Goal: Transaction & Acquisition: Book appointment/travel/reservation

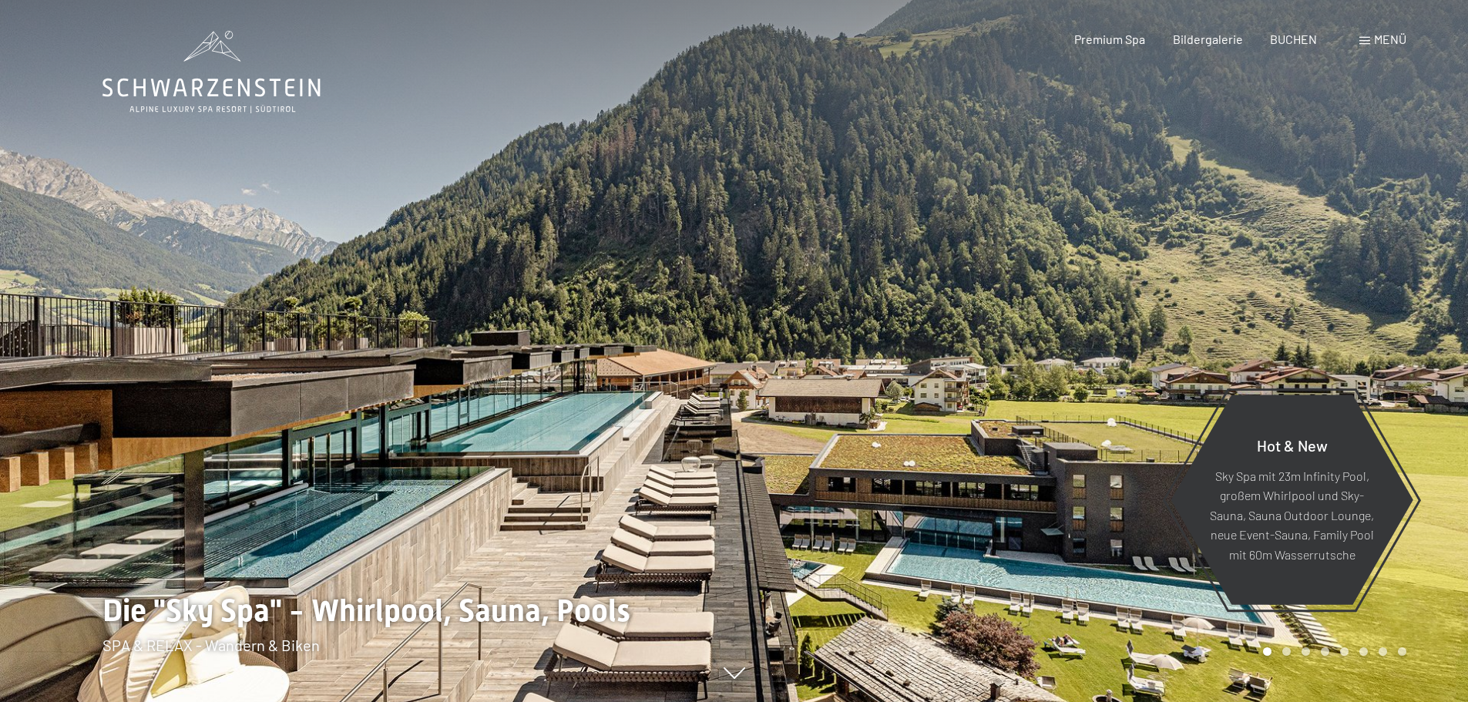
click at [1388, 38] on span "Menü" at bounding box center [1390, 39] width 32 height 15
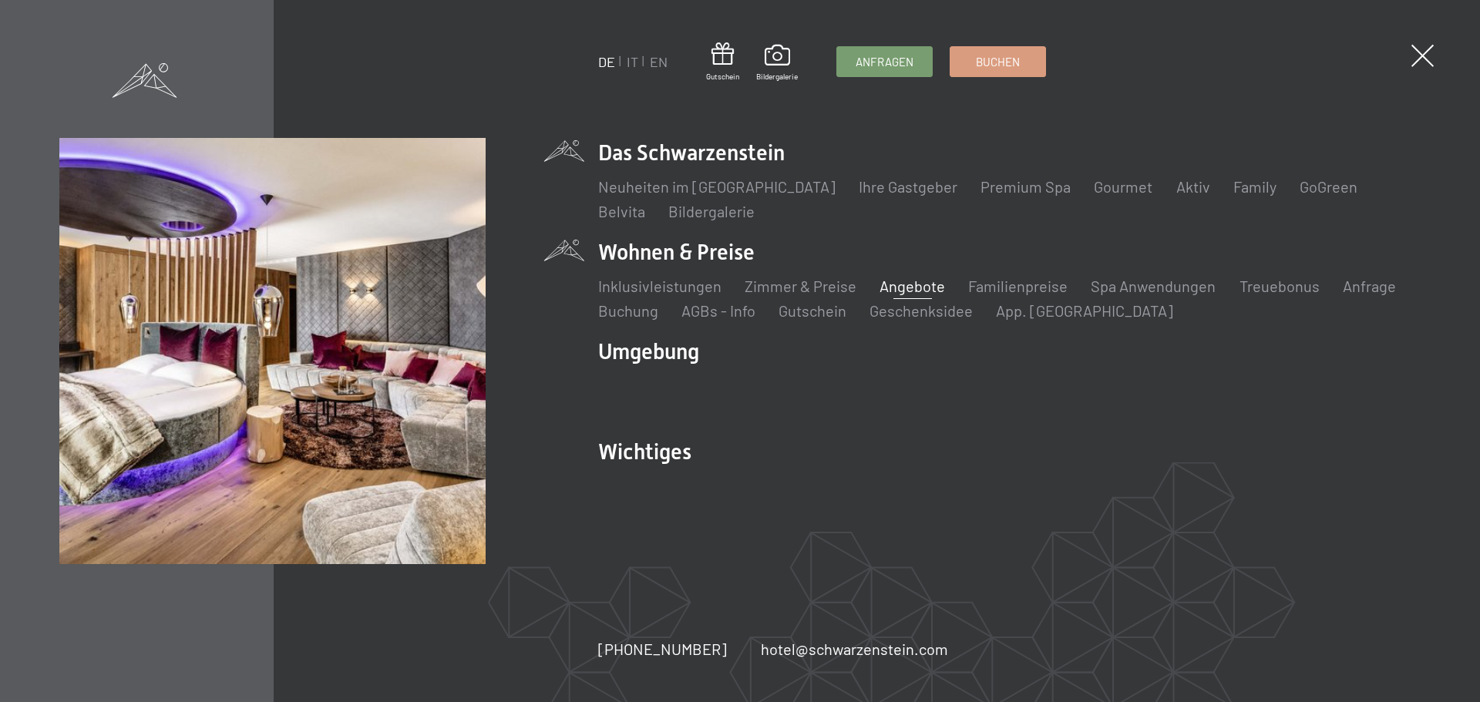
click at [924, 281] on link "Angebote" at bounding box center [912, 286] width 66 height 18
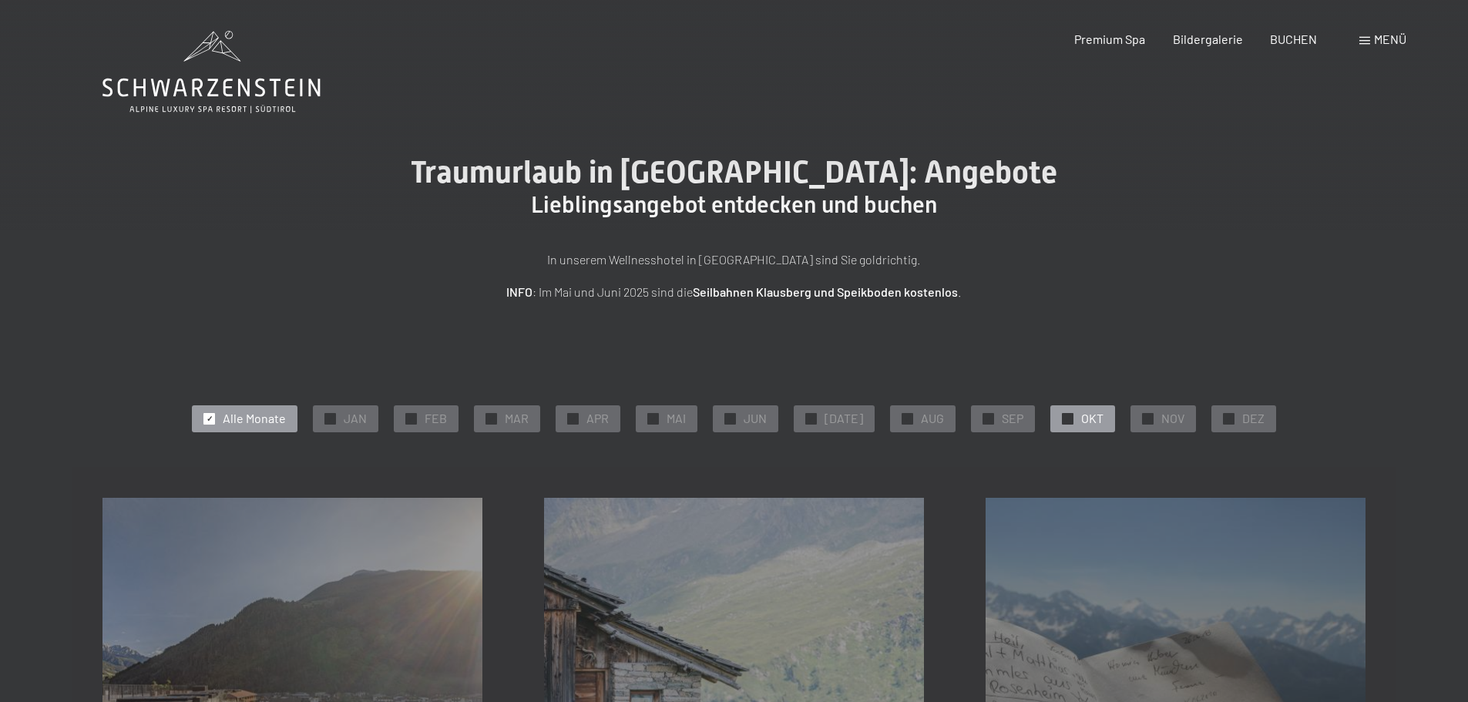
click at [1065, 420] on div "✓ OKT" at bounding box center [1082, 418] width 65 height 26
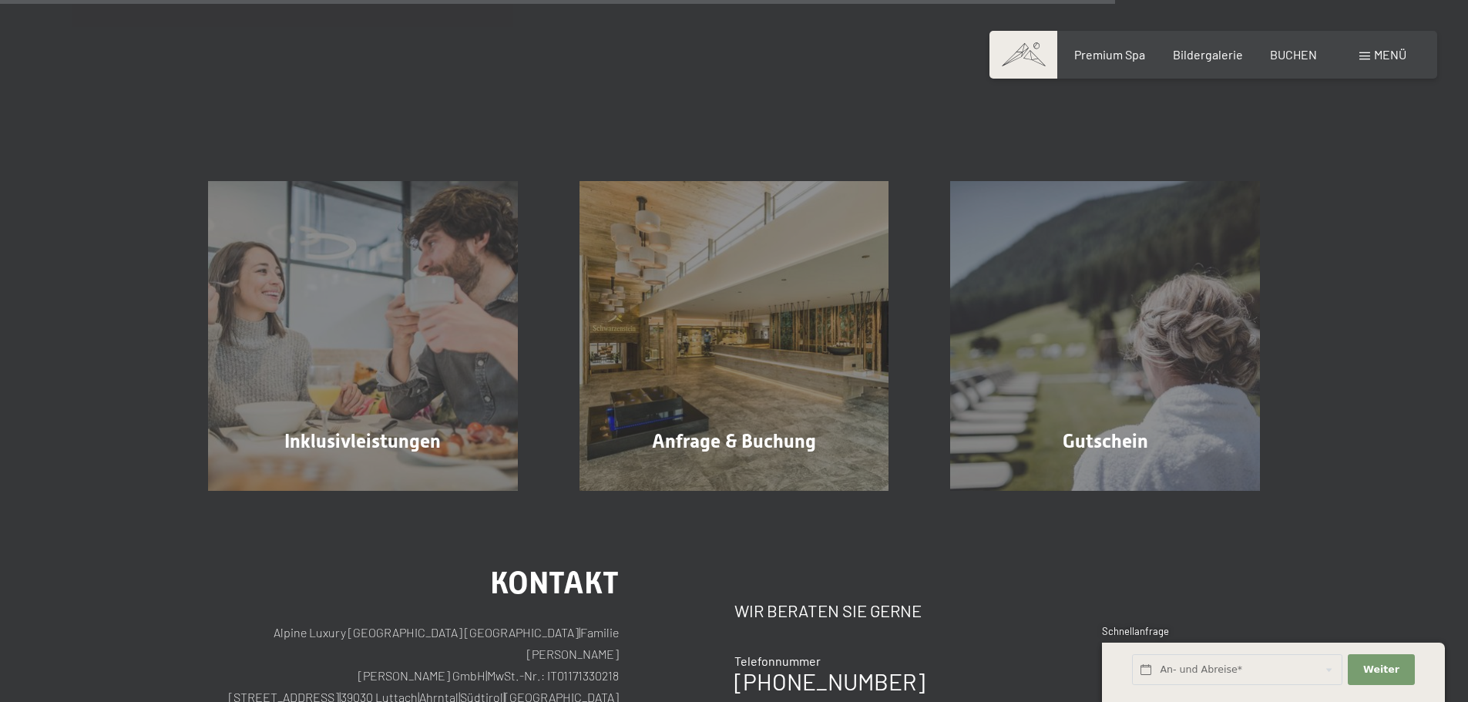
scroll to position [1387, 0]
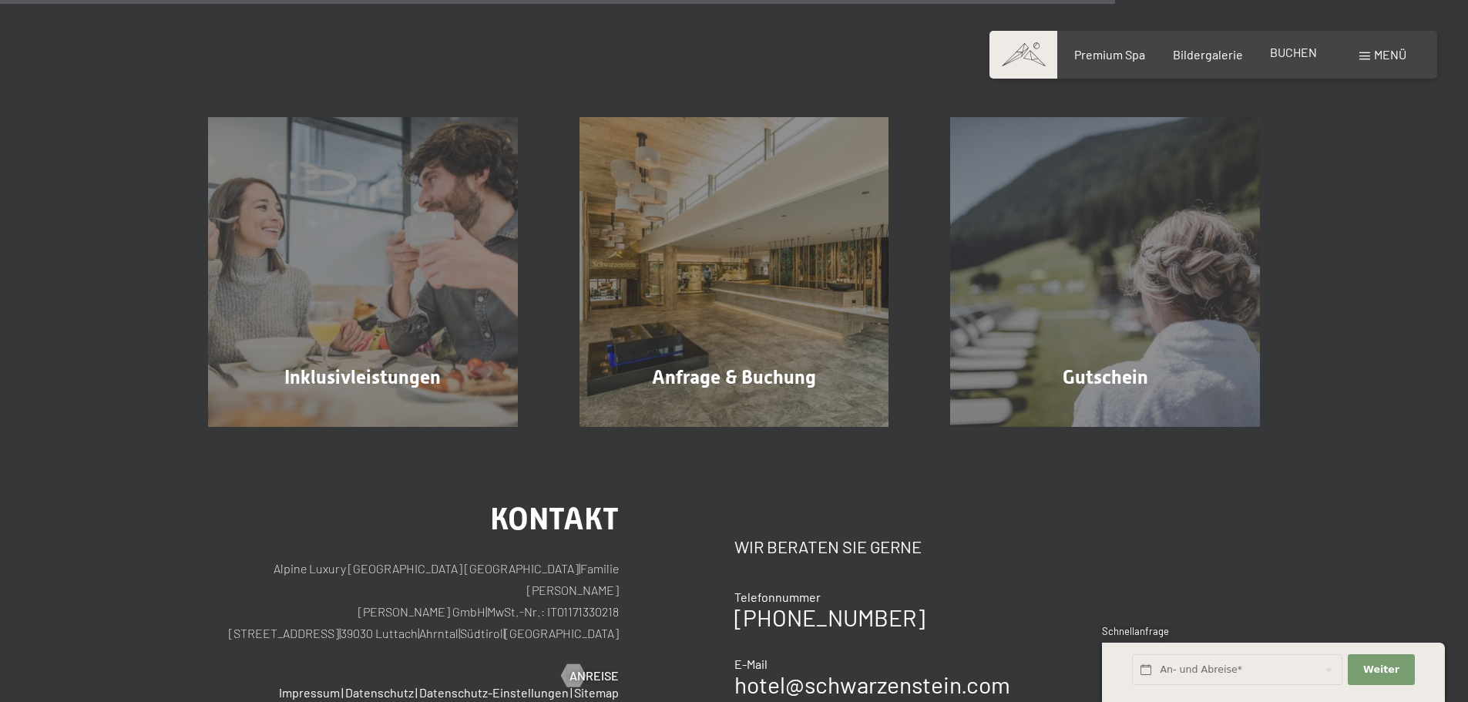
click at [1292, 55] on span "BUCHEN" at bounding box center [1293, 52] width 47 height 15
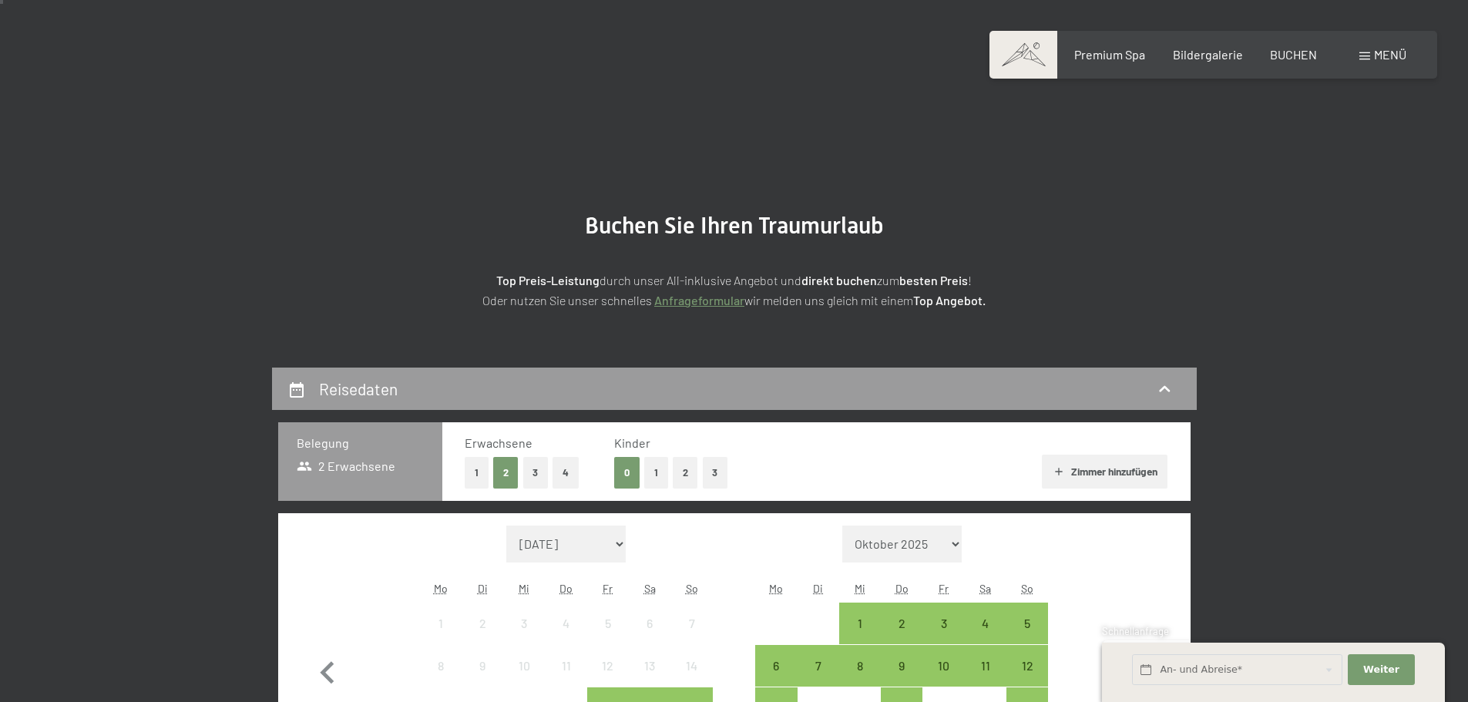
scroll to position [385, 0]
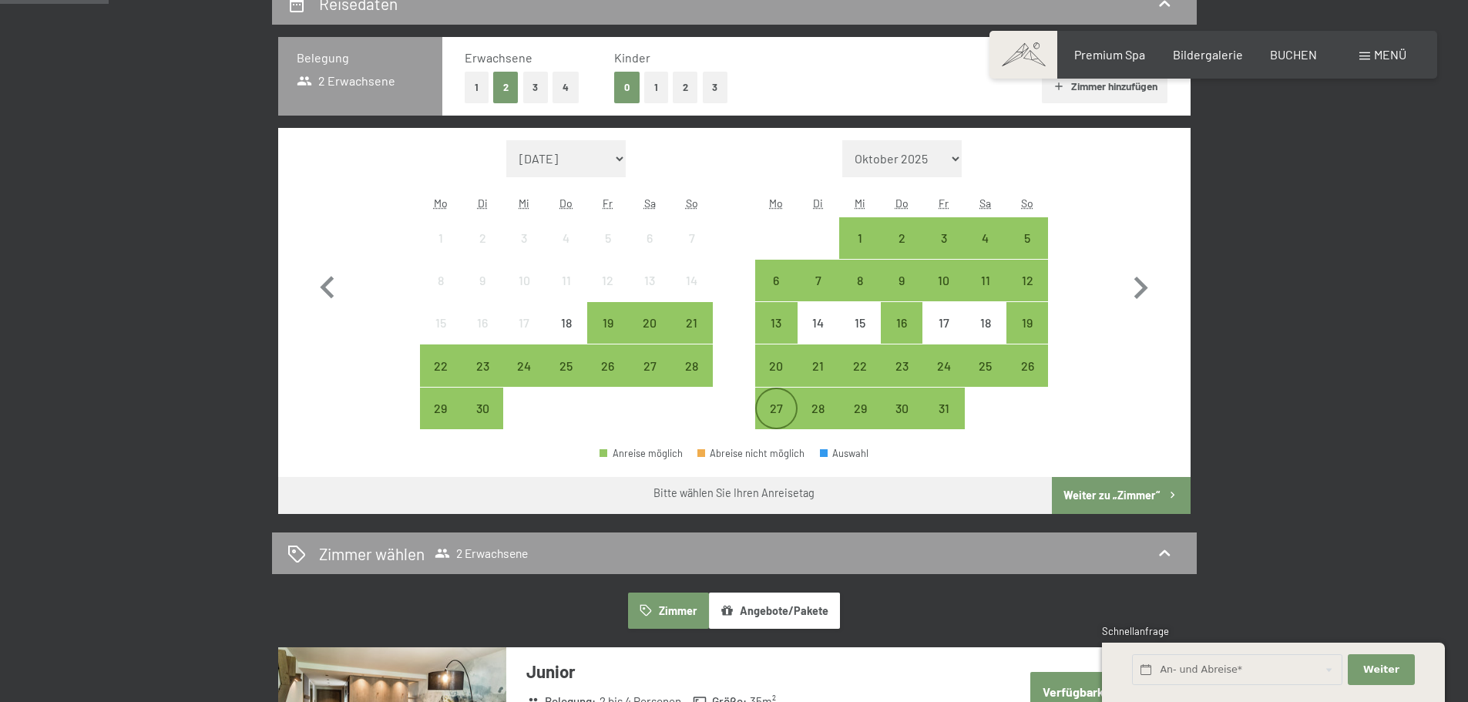
click at [773, 417] on div "27" at bounding box center [776, 421] width 39 height 39
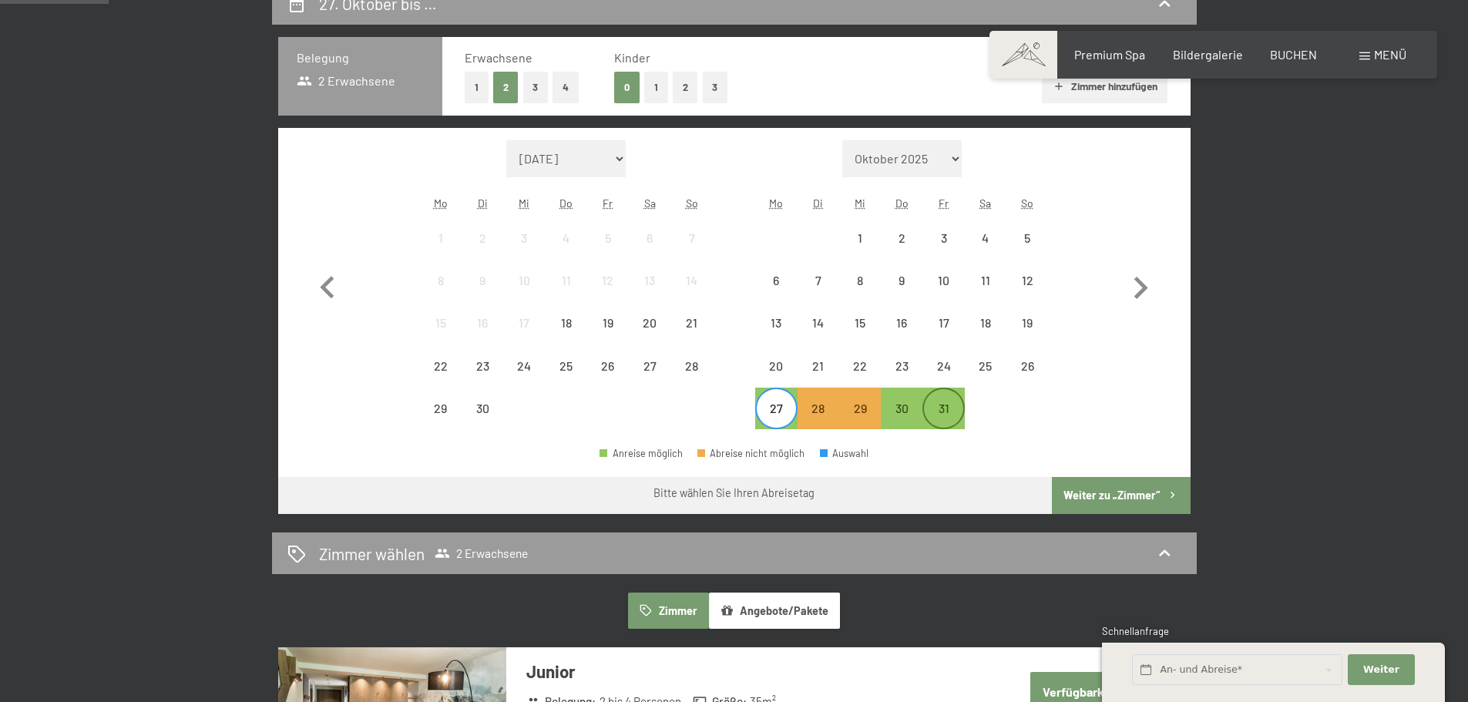
click at [953, 416] on div "31" at bounding box center [943, 421] width 39 height 39
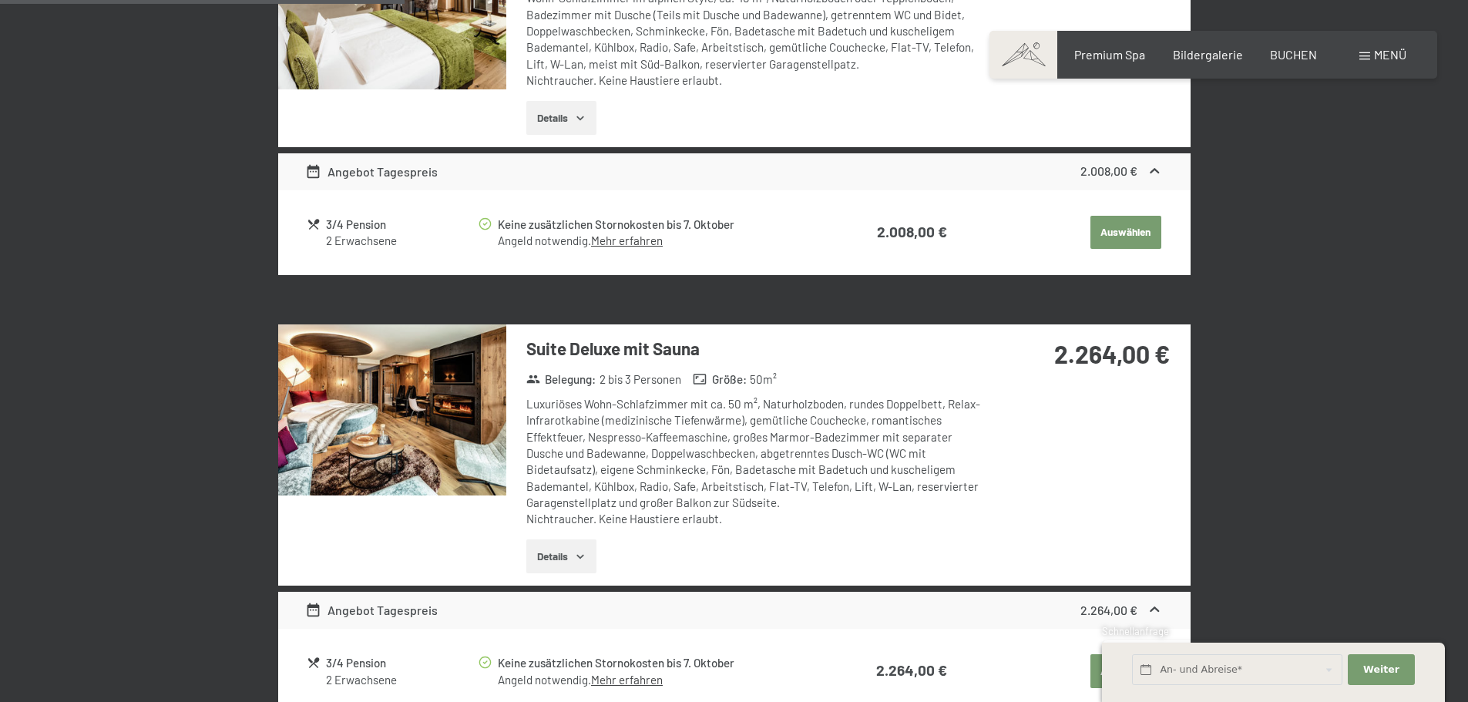
scroll to position [1541, 0]
